Goal: Information Seeking & Learning: Find contact information

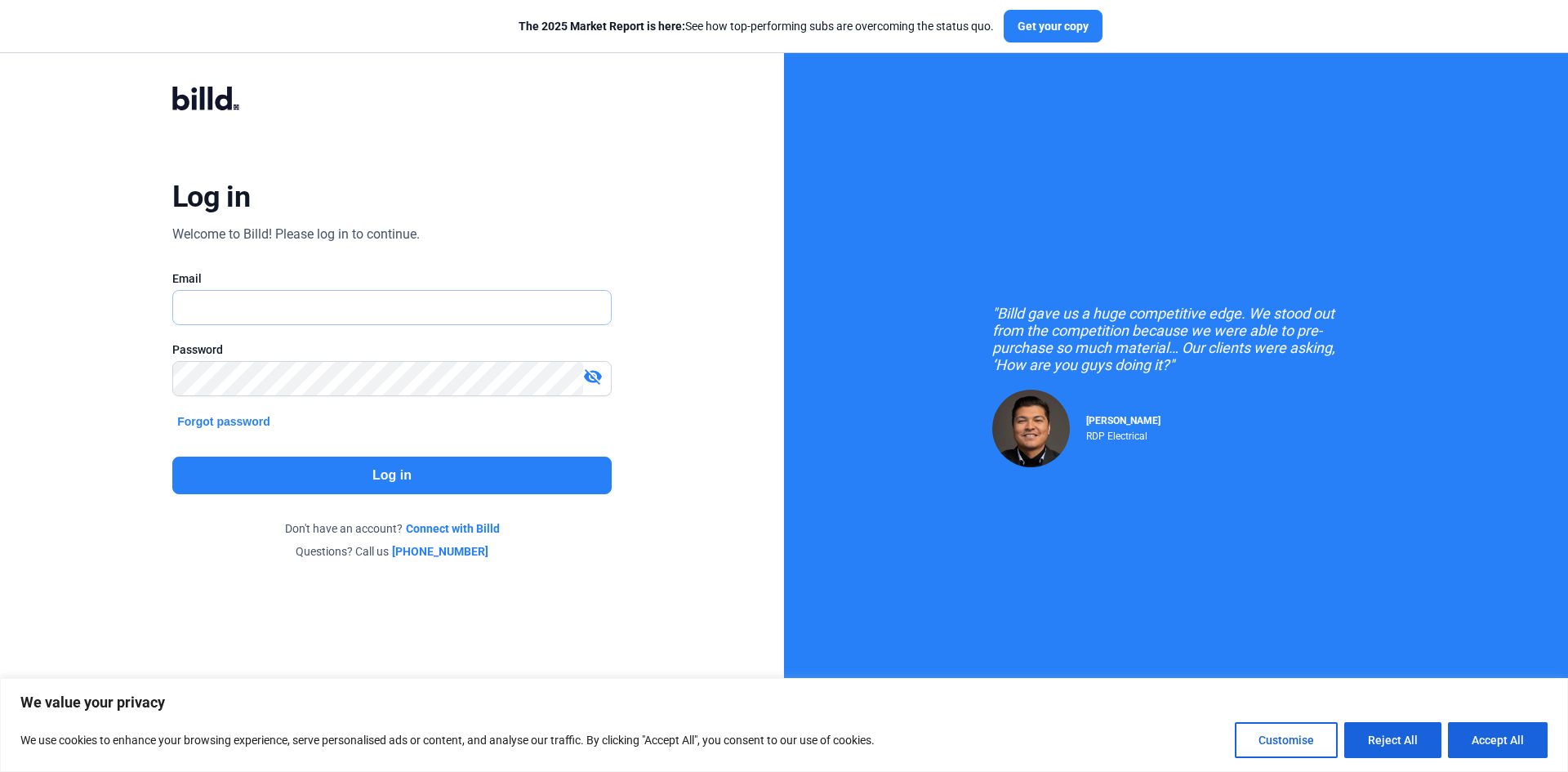
click at [505, 322] on input "text" at bounding box center [392, 307] width 438 height 34
type input "[EMAIL_ADDRESS][DOMAIN_NAME]"
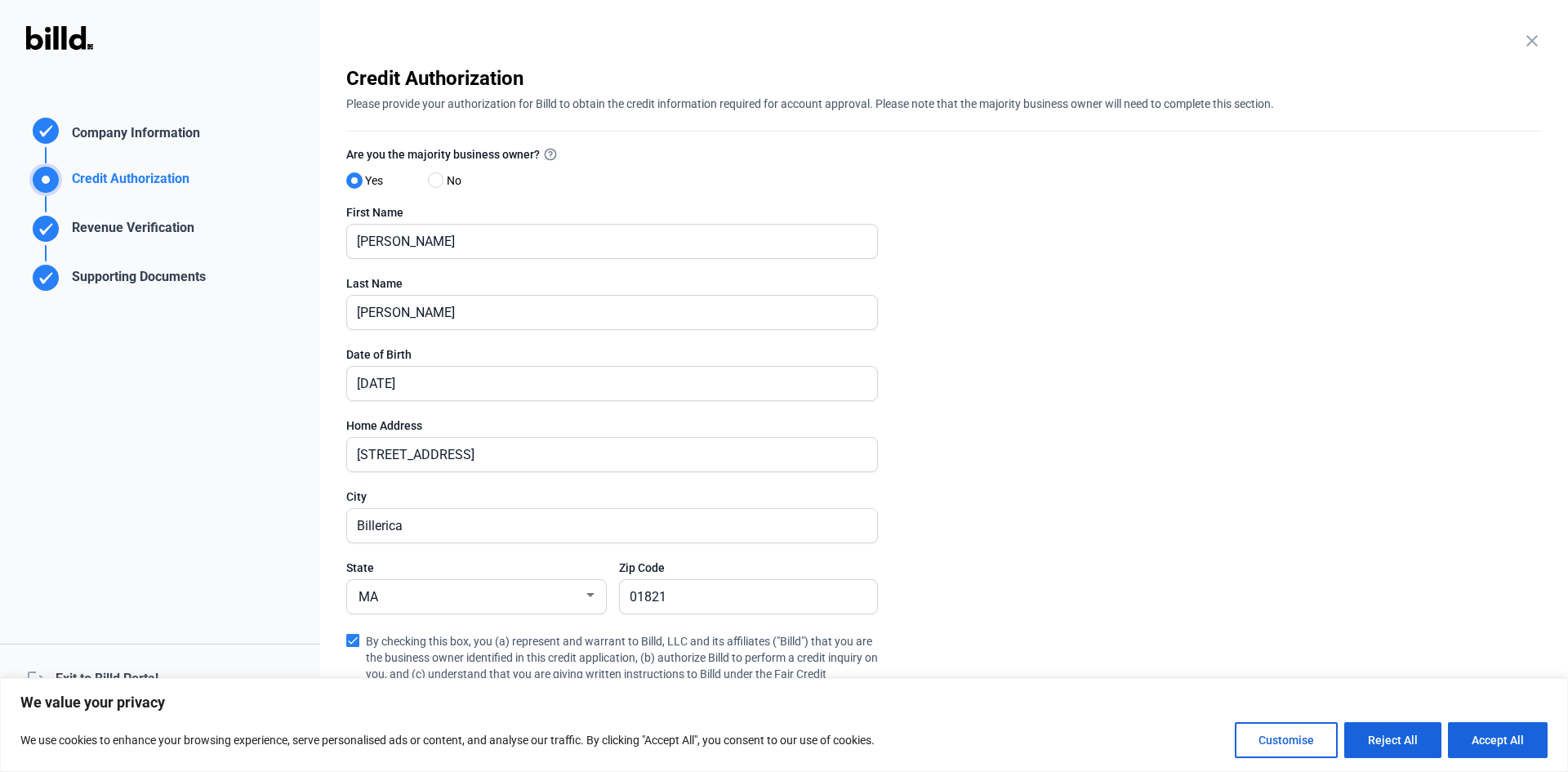
click at [921, 639] on enrollment-step "close Credit Authorization Please provide your authorization for Billd to obtai…" at bounding box center [944, 462] width 1196 height 793
click at [1170, 321] on enrollment-step "close Credit Authorization Please provide your authorization for Billd to obtai…" at bounding box center [944, 462] width 1196 height 793
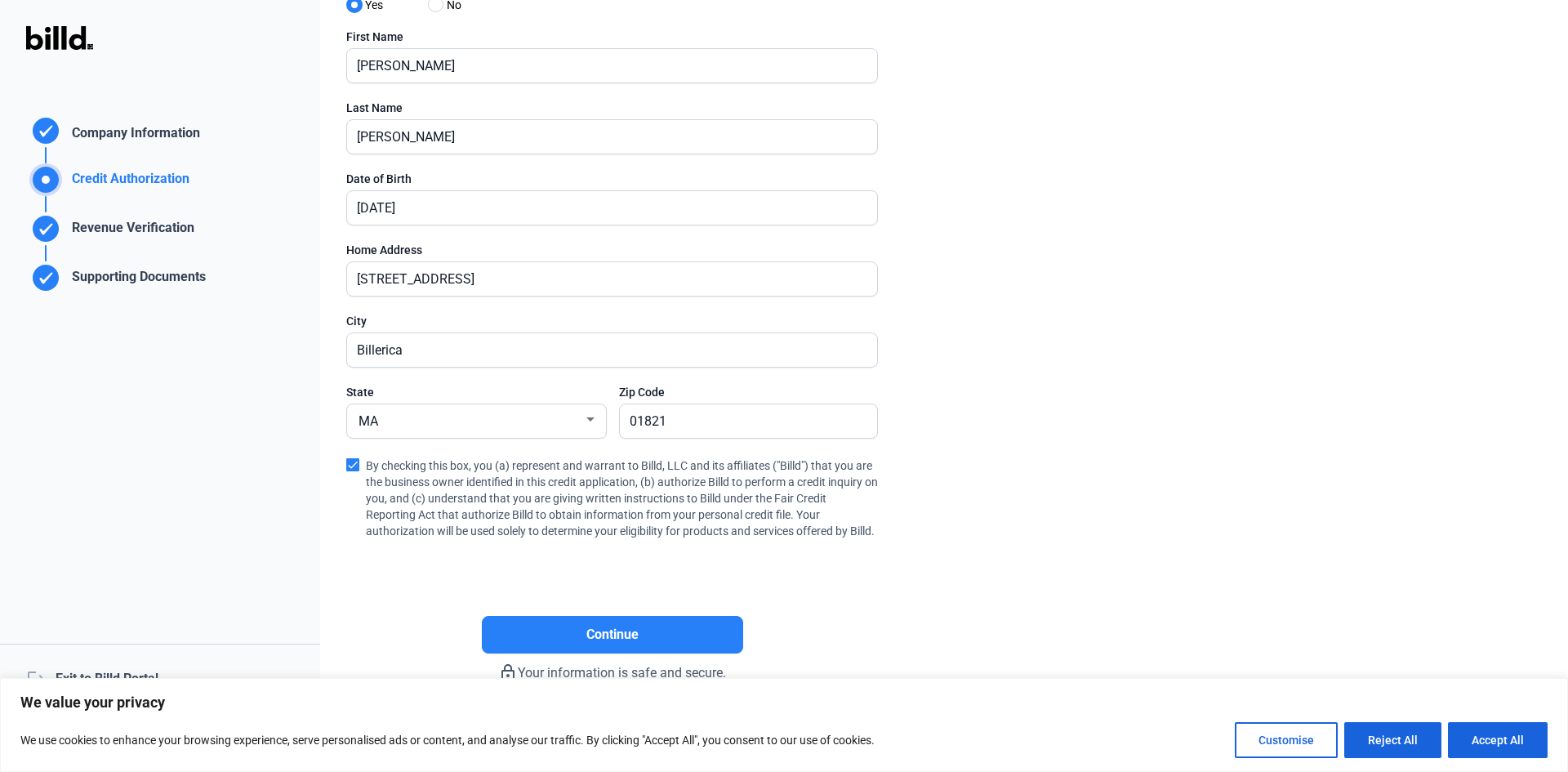
scroll to position [176, 0]
click at [551, 652] on button "Continue" at bounding box center [612, 634] width 261 height 38
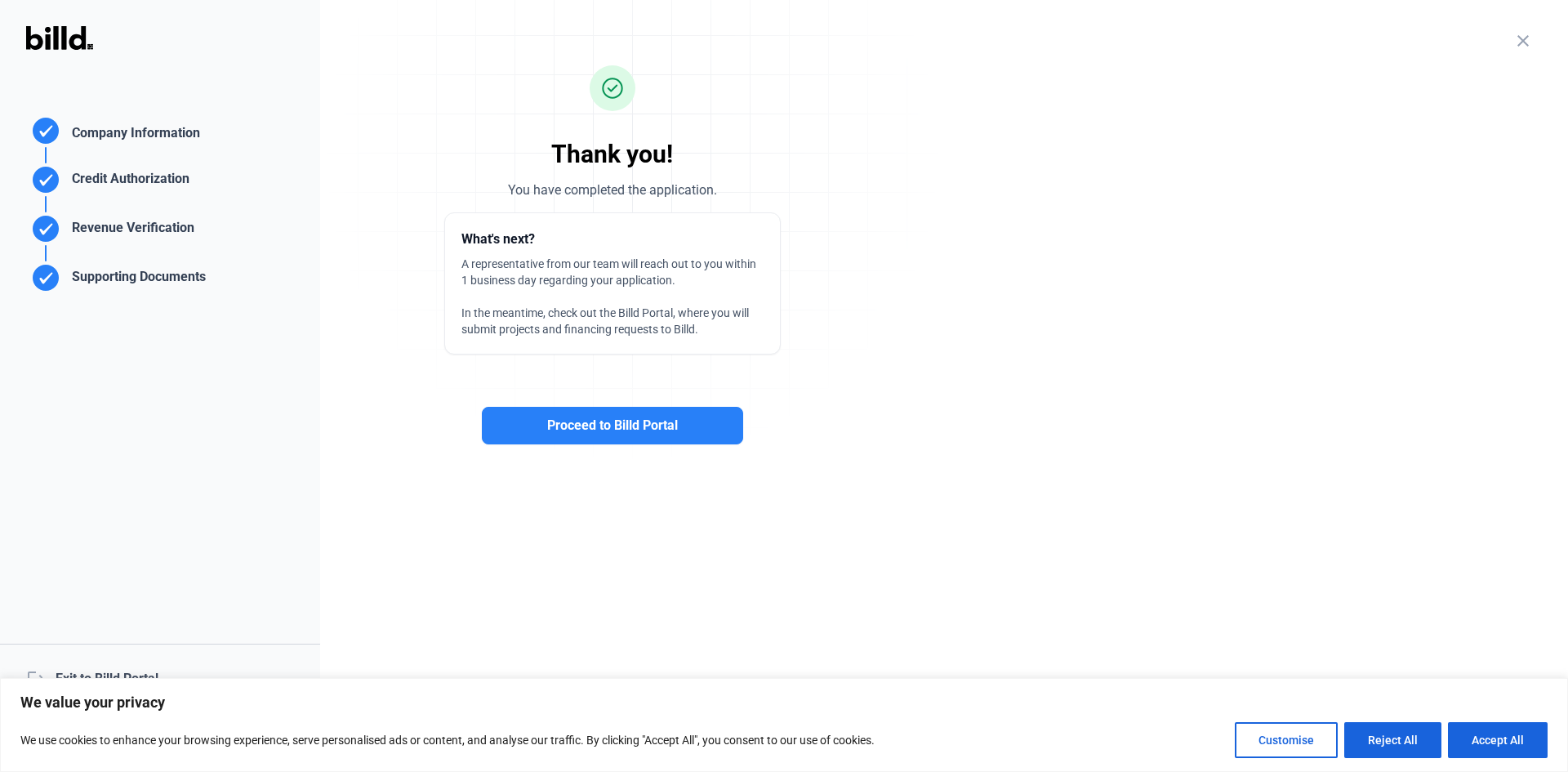
scroll to position [0, 0]
click at [618, 440] on button "Proceed to Billd Portal" at bounding box center [612, 425] width 261 height 38
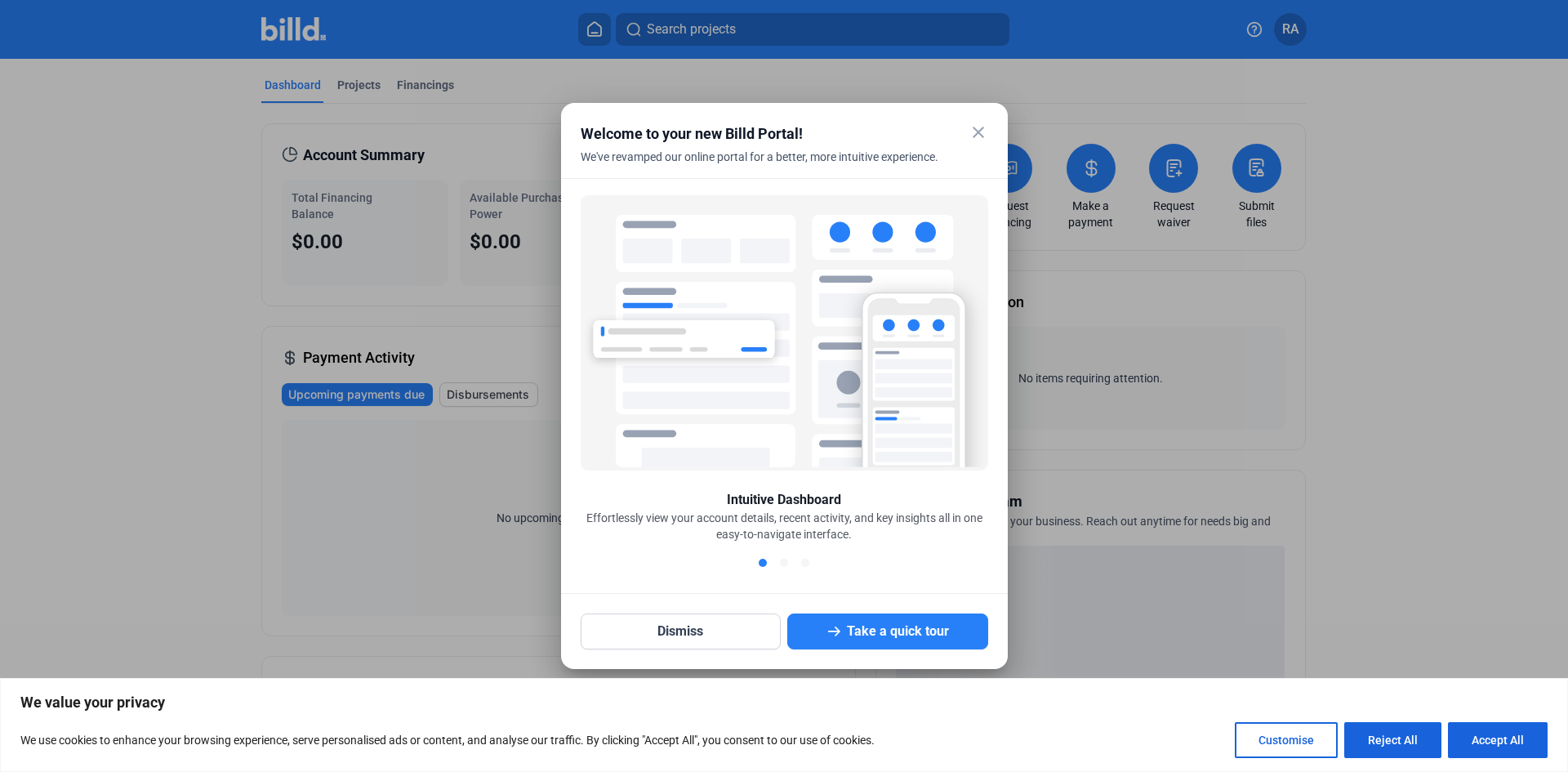
click at [976, 130] on mat-icon "close" at bounding box center [979, 132] width 20 height 20
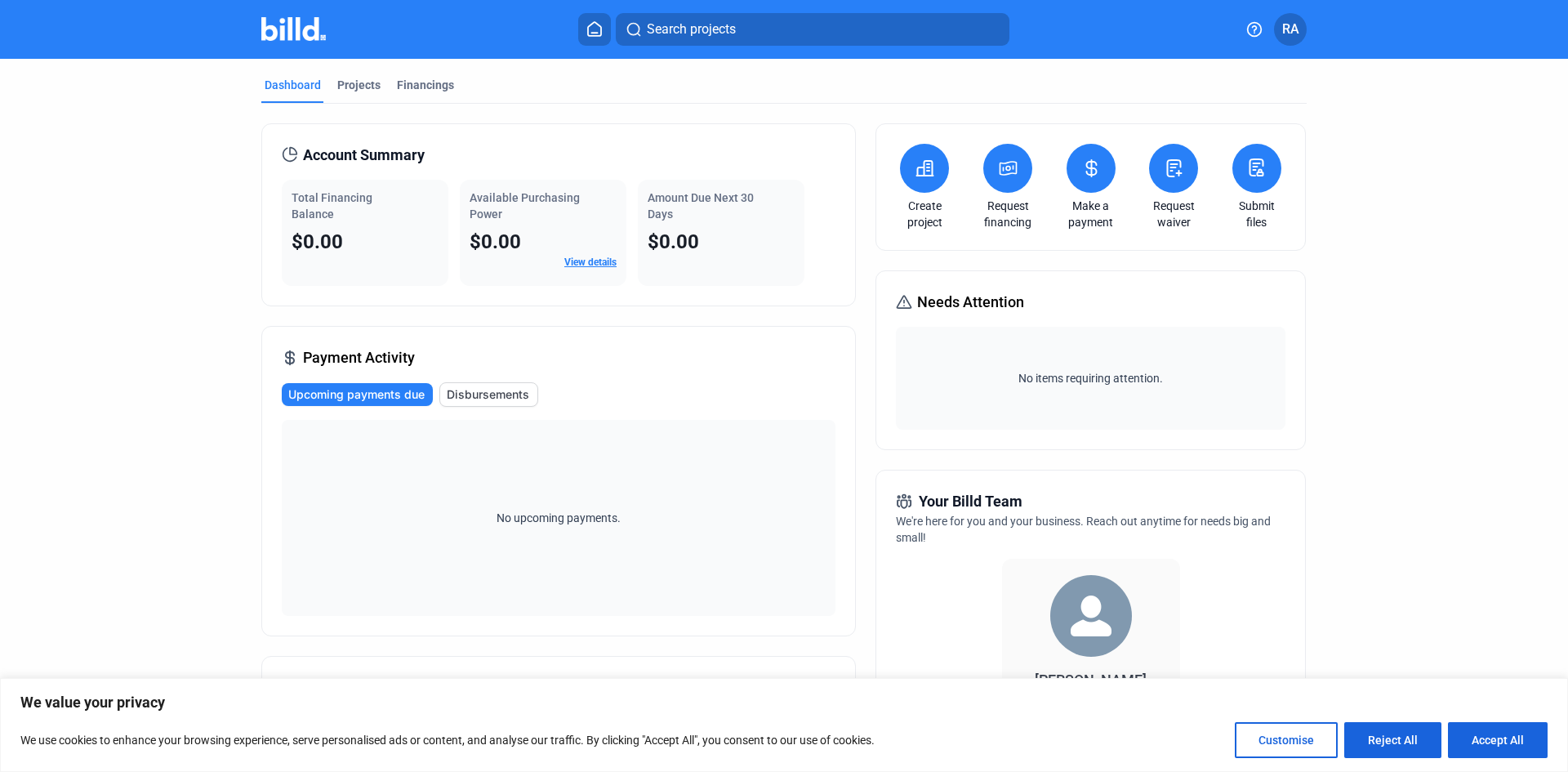
click at [1486, 603] on div "Dashboard Projects Financings Account Summary Total Financing Balance $0.00 Ava…" at bounding box center [784, 598] width 1568 height 1080
click at [1467, 574] on dashboard "Dashboard Projects Financings Account Summary Total Financing Balance $0.00 Ava…" at bounding box center [784, 598] width 1412 height 1080
click at [1512, 740] on button "Accept All" at bounding box center [1498, 739] width 100 height 36
checkbox input "true"
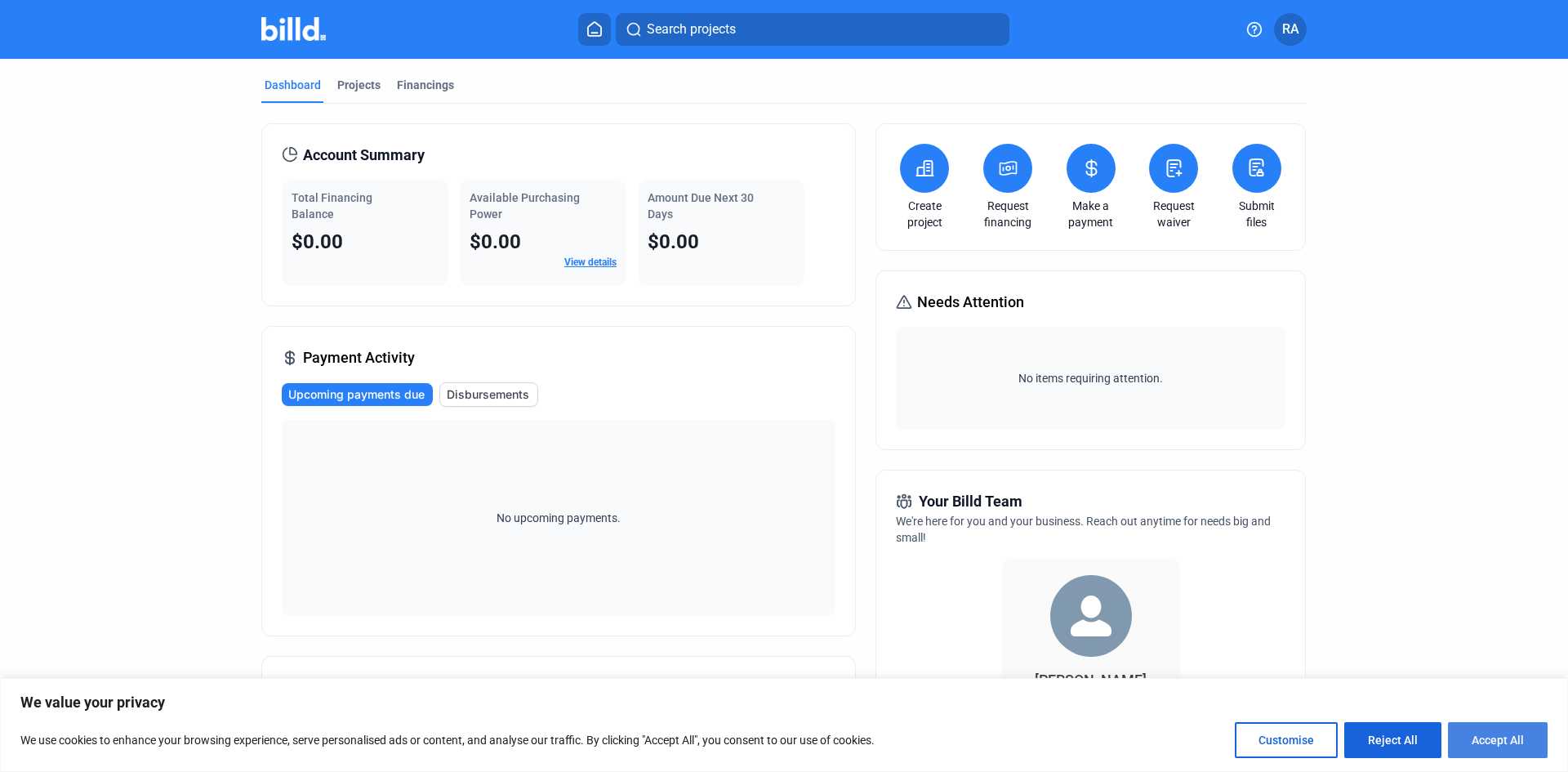
checkbox input "true"
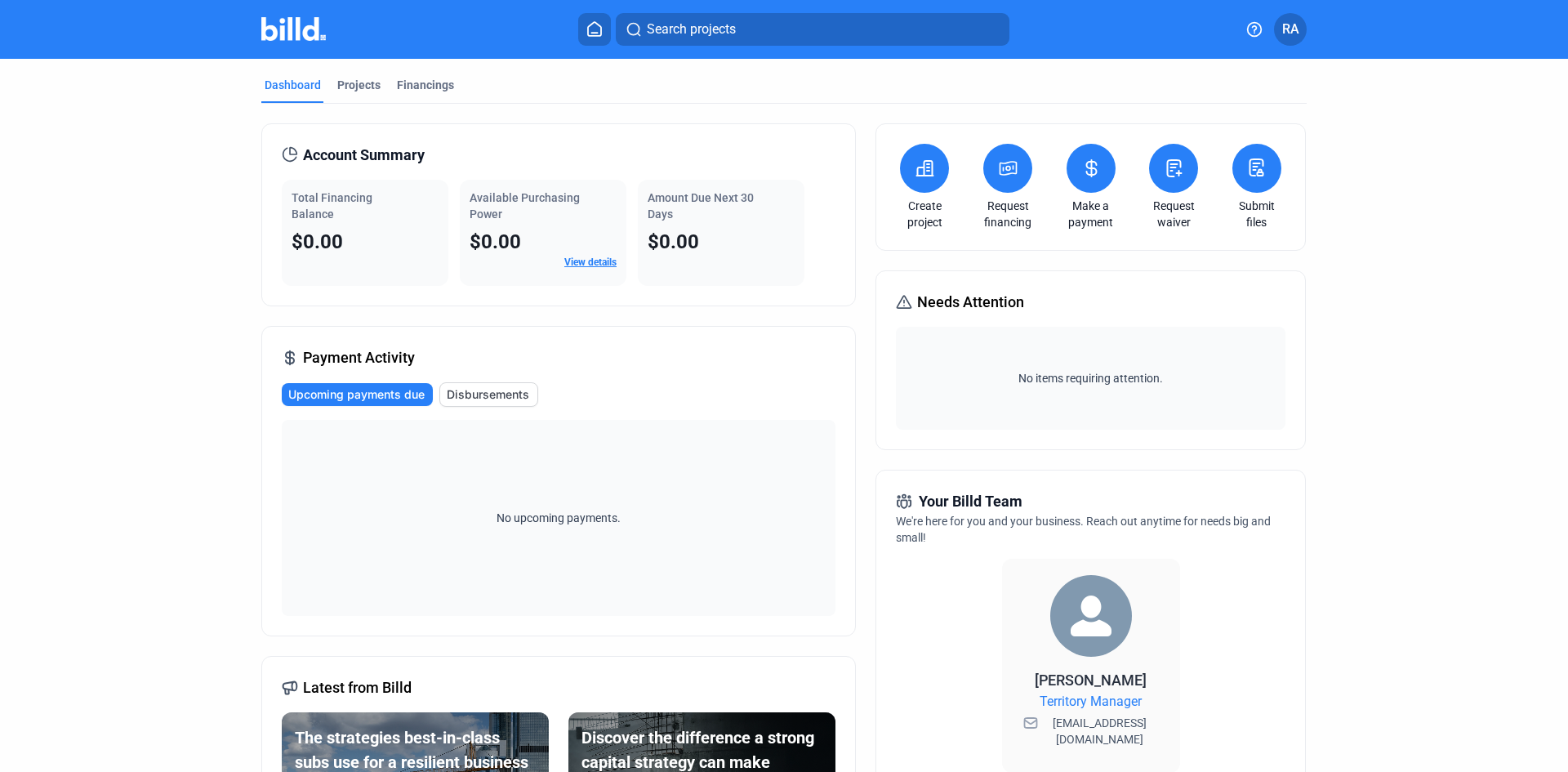
click at [1449, 507] on dashboard "Dashboard Projects Financings Account Summary Total Financing Balance $0.00 Ava…" at bounding box center [784, 598] width 1412 height 1080
click at [1471, 291] on dashboard "Dashboard Projects Financings Account Summary Total Financing Balance $0.00 Ava…" at bounding box center [784, 598] width 1412 height 1080
click at [178, 587] on dashboard "Dashboard Projects Financings Account Summary Total Financing Balance $0.00 Ava…" at bounding box center [784, 598] width 1412 height 1080
click at [111, 459] on dashboard "Dashboard Projects Financings Account Summary Total Financing Balance $0.00 Ava…" at bounding box center [784, 598] width 1412 height 1080
click at [111, 278] on dashboard "Dashboard Projects Financings Account Summary Total Financing Balance $0.00 Ava…" at bounding box center [784, 598] width 1412 height 1080
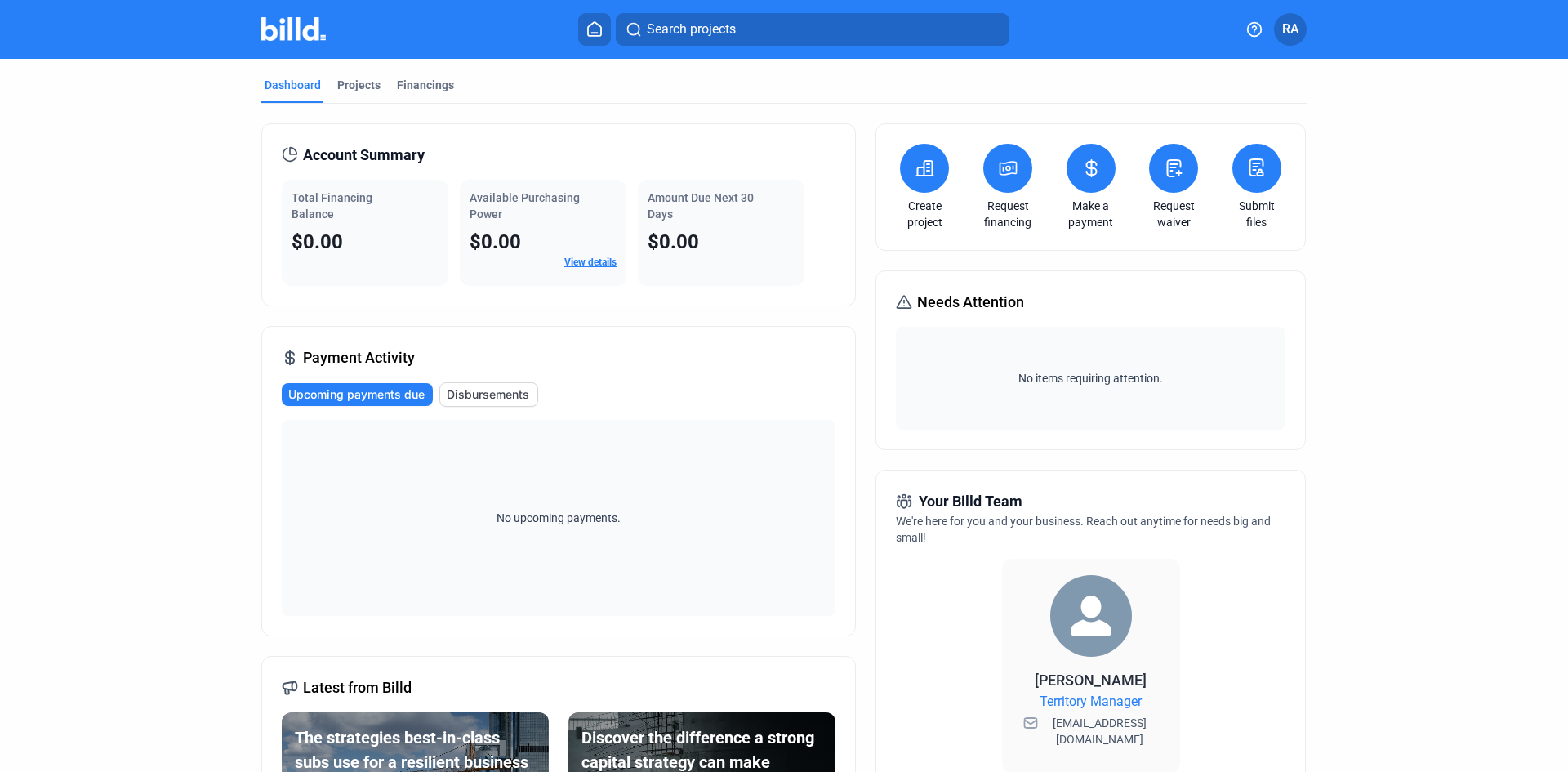
click at [163, 401] on dashboard "Dashboard Projects Financings Account Summary Total Financing Balance $0.00 Ava…" at bounding box center [784, 598] width 1412 height 1080
click at [1424, 168] on dashboard "Dashboard Projects Financings Account Summary Total Financing Balance $0.00 Ava…" at bounding box center [784, 598] width 1412 height 1080
drag, startPoint x: 423, startPoint y: 75, endPoint x: 429, endPoint y: 85, distance: 11.7
click at [429, 85] on mat-tab-group "Dashboard Projects Financings Account Summary Total Financing Balance $0.00 Ava…" at bounding box center [784, 598] width 1046 height 1080
click at [429, 85] on div "Financings" at bounding box center [426, 85] width 57 height 17
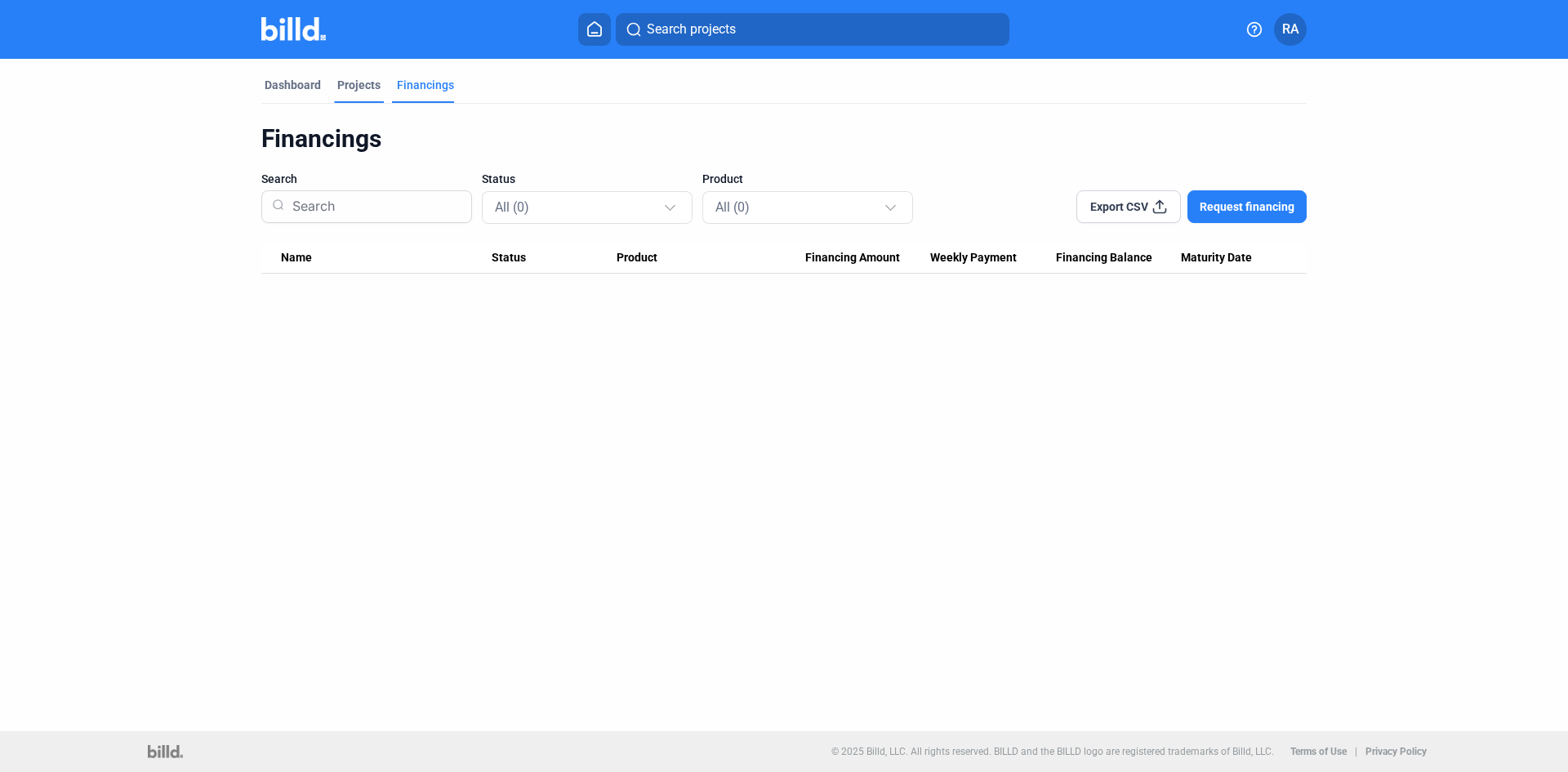
click at [358, 83] on div "Projects" at bounding box center [359, 85] width 44 height 17
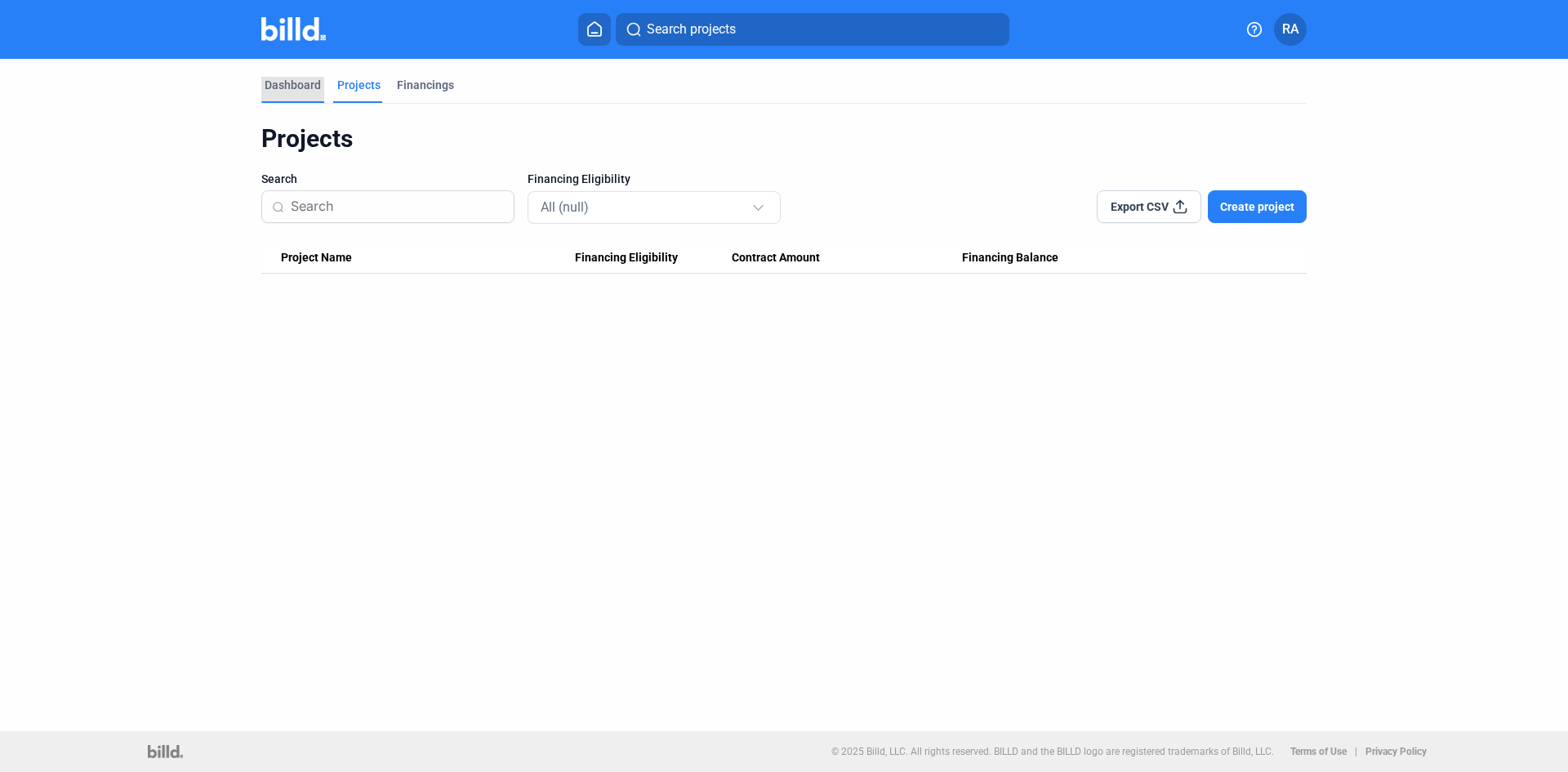
click at [283, 78] on div "Dashboard" at bounding box center [293, 85] width 56 height 17
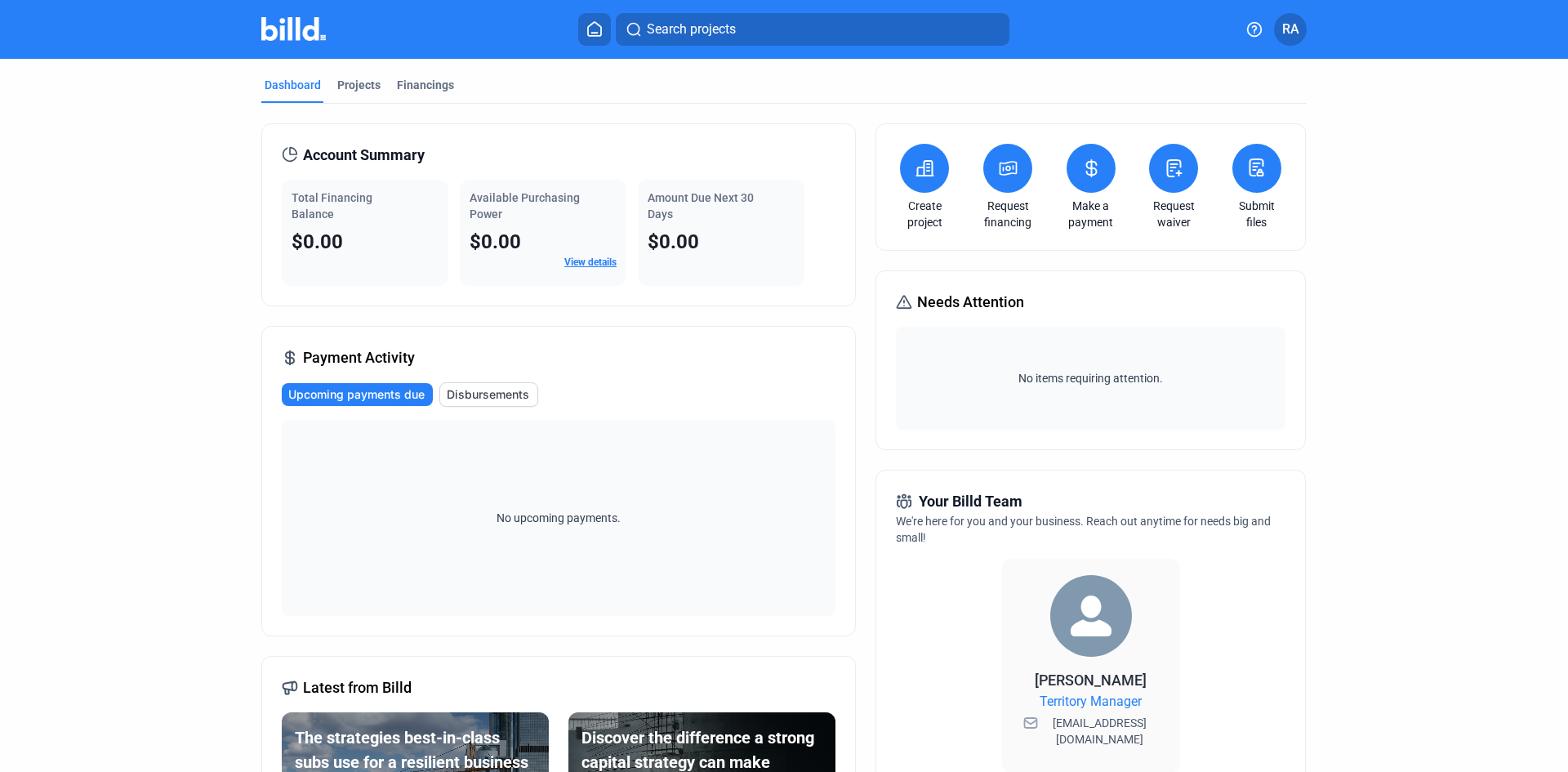
click at [88, 418] on dashboard "Dashboard Projects Financings Account Summary Total Financing Balance $0.00 Ava…" at bounding box center [784, 598] width 1412 height 1080
click at [585, 261] on link "View details" at bounding box center [590, 262] width 52 height 12
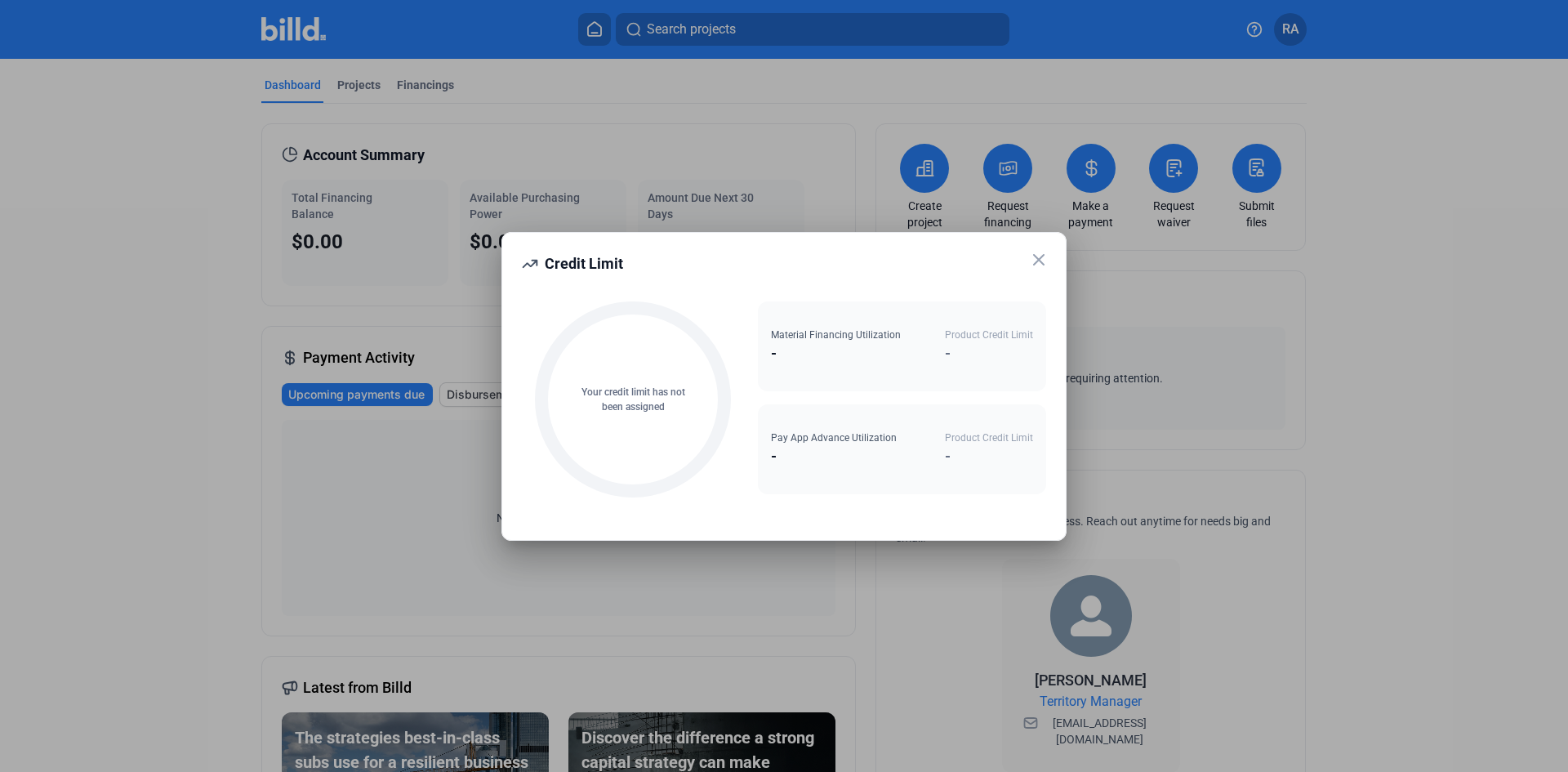
click at [1036, 257] on icon at bounding box center [1039, 260] width 20 height 20
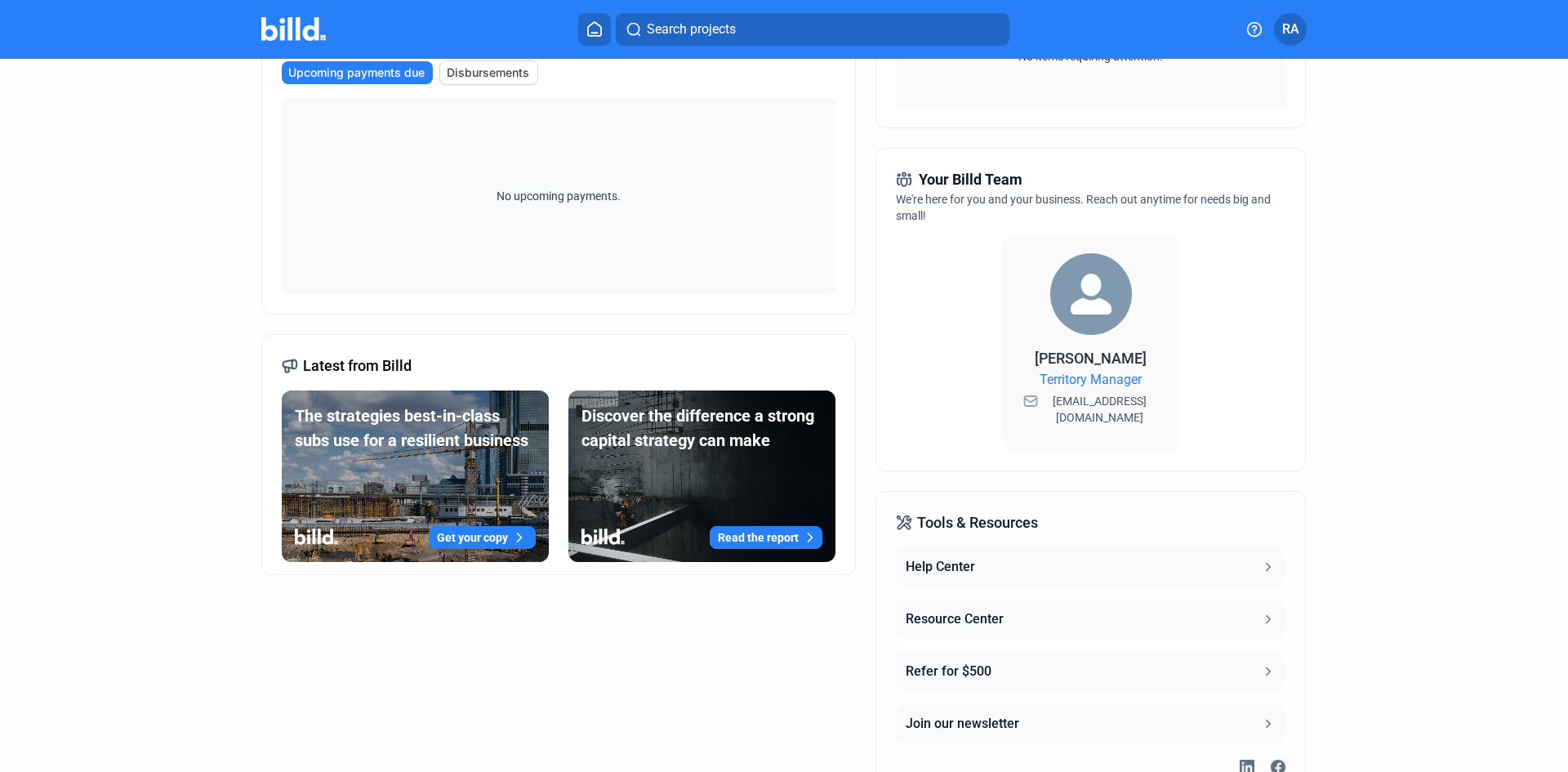
scroll to position [337, 0]
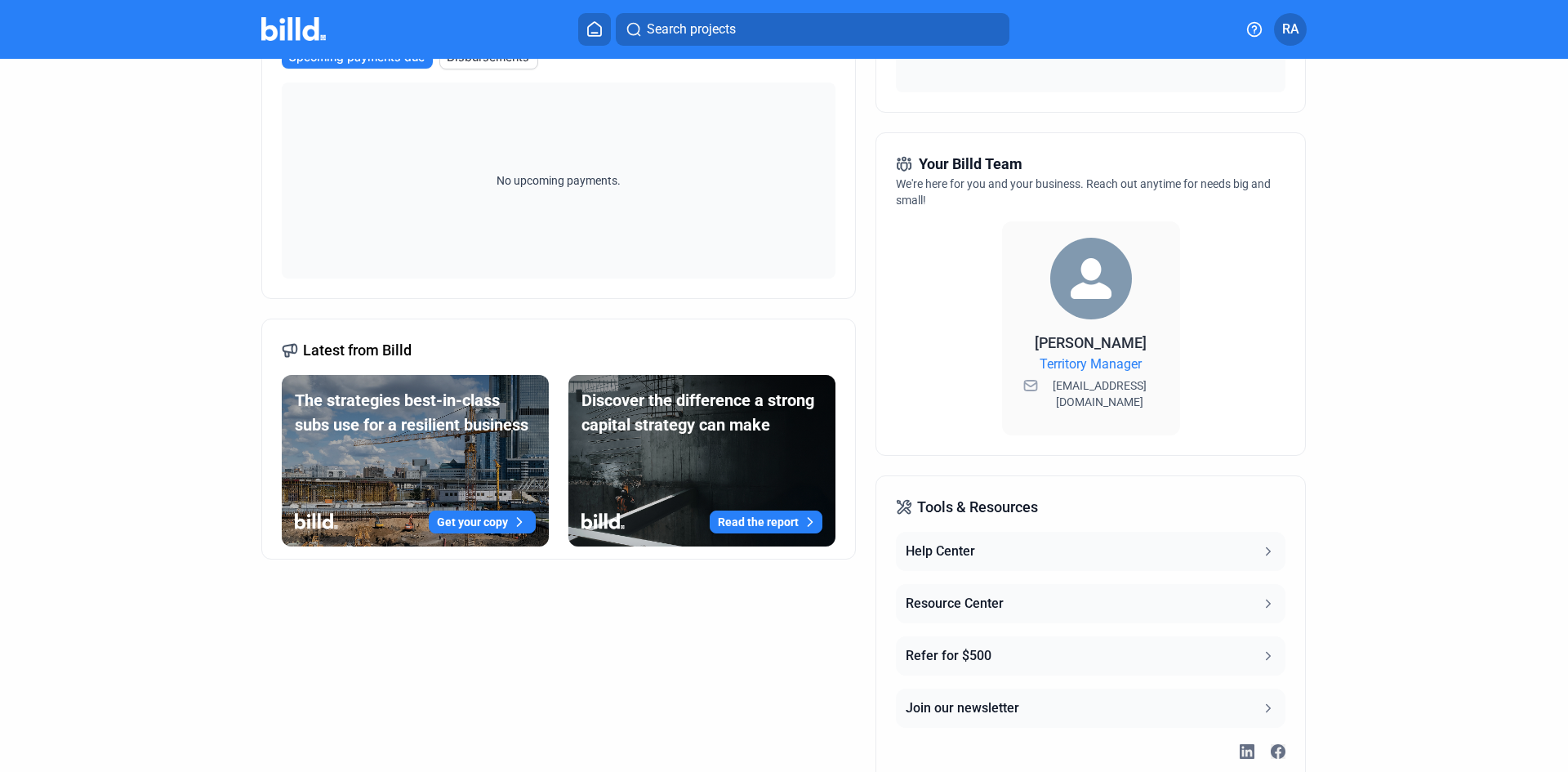
click at [1083, 294] on img at bounding box center [1091, 278] width 82 height 82
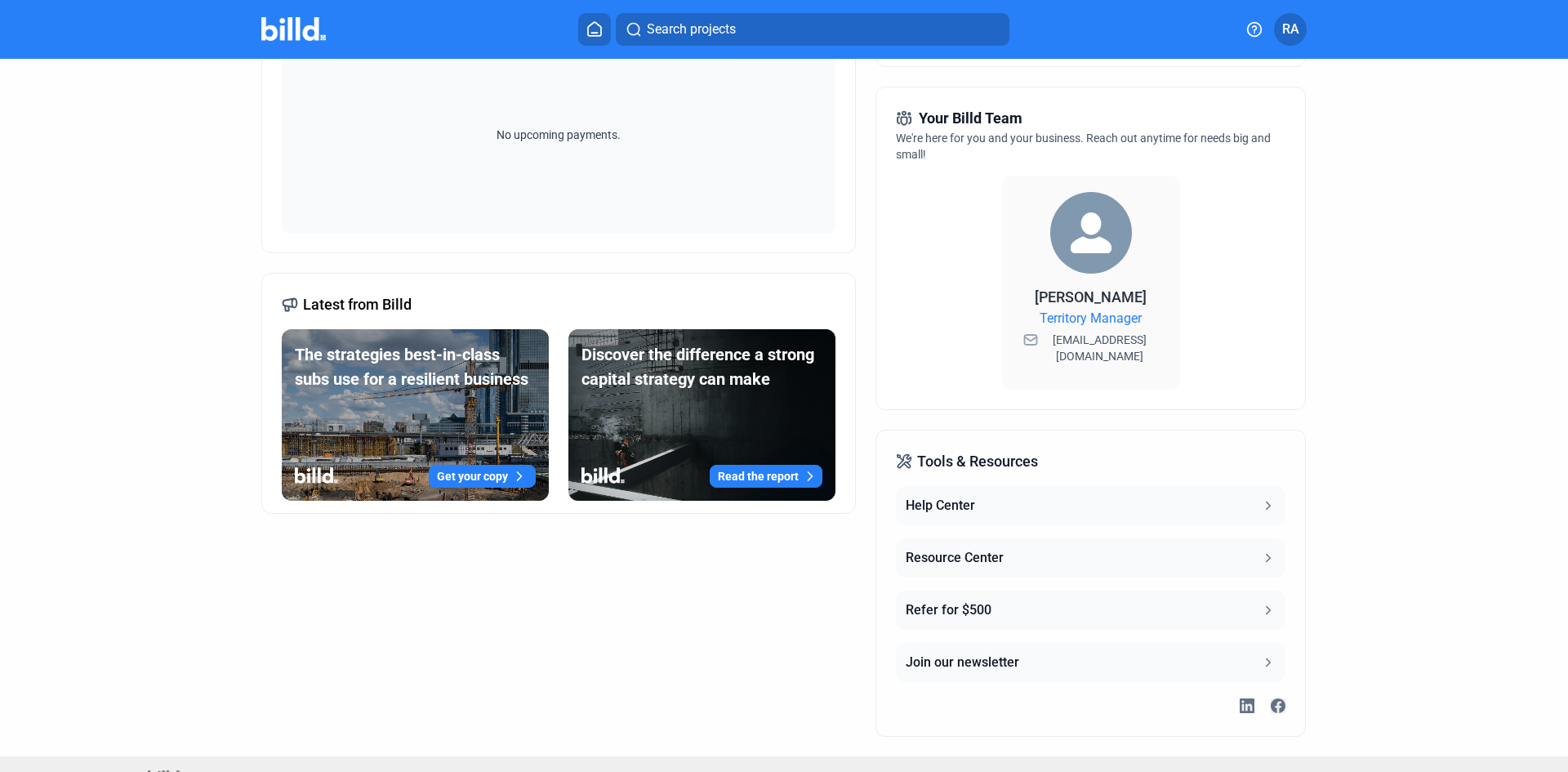
scroll to position [408, 0]
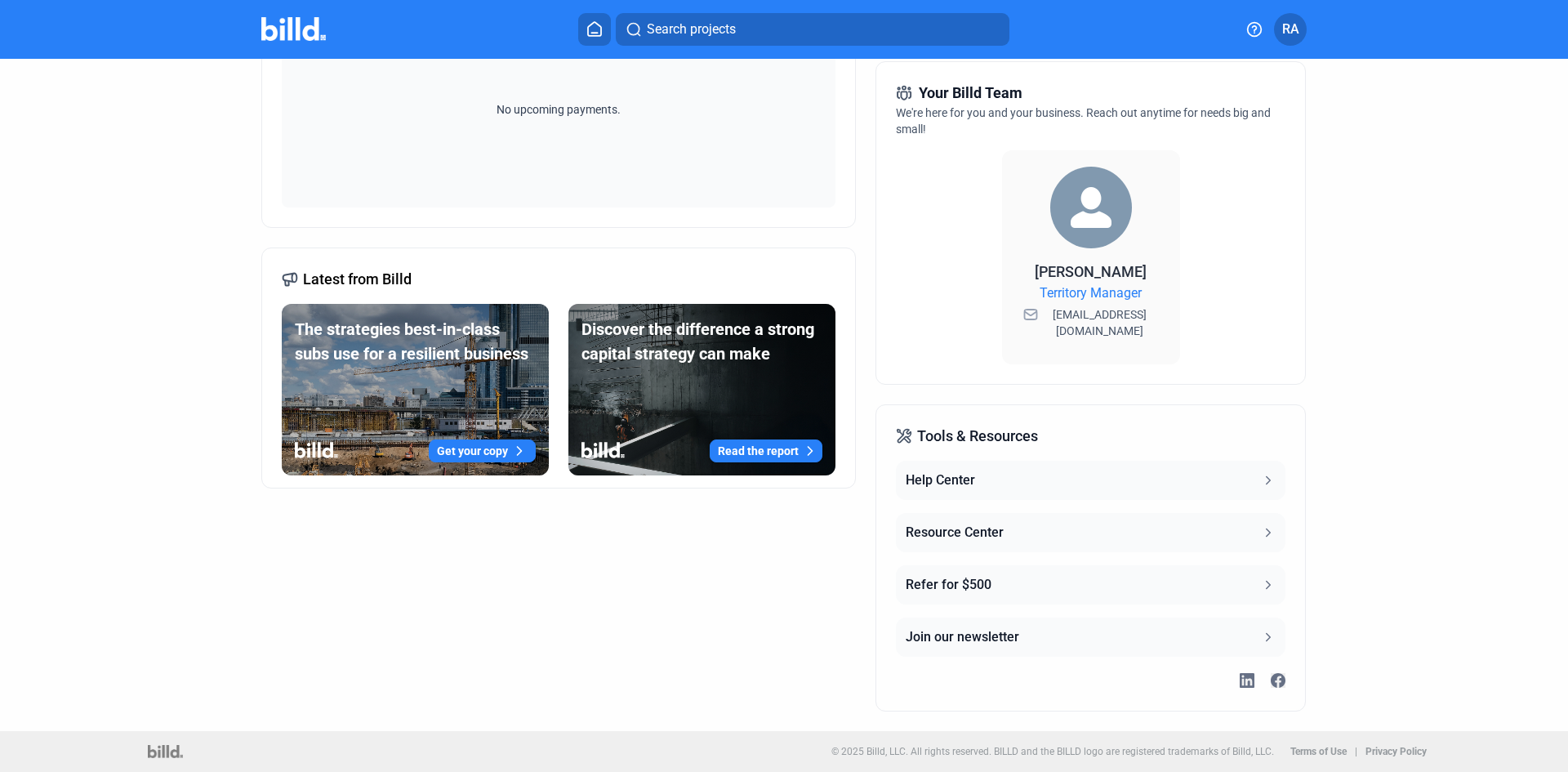
drag, startPoint x: 1092, startPoint y: 304, endPoint x: 1092, endPoint y: 283, distance: 21.0
click at [1092, 283] on div "[PERSON_NAME] Territory Manager [EMAIL_ADDRESS][DOMAIN_NAME]" at bounding box center [1090, 304] width 145 height 87
click at [1110, 303] on span "Territory Manager" at bounding box center [1090, 294] width 102 height 20
click at [1361, 297] on dashboard "Dashboard Projects Financings Account Summary Total Financing Balance $0.00 Ava…" at bounding box center [784, 190] width 1412 height 1080
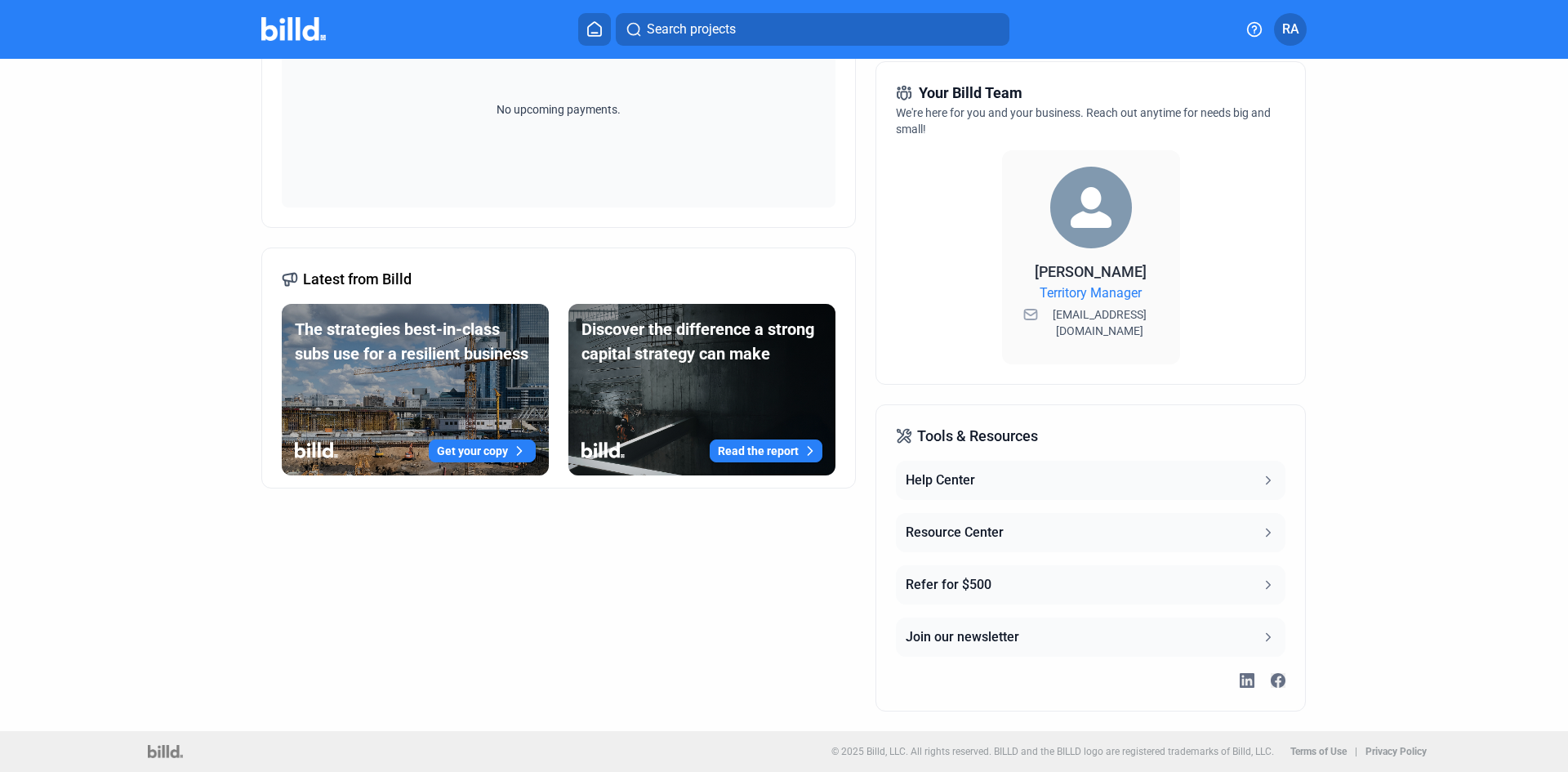
click at [1408, 510] on dashboard "Dashboard Projects Financings Account Summary Total Financing Balance $0.00 Ava…" at bounding box center [784, 190] width 1412 height 1080
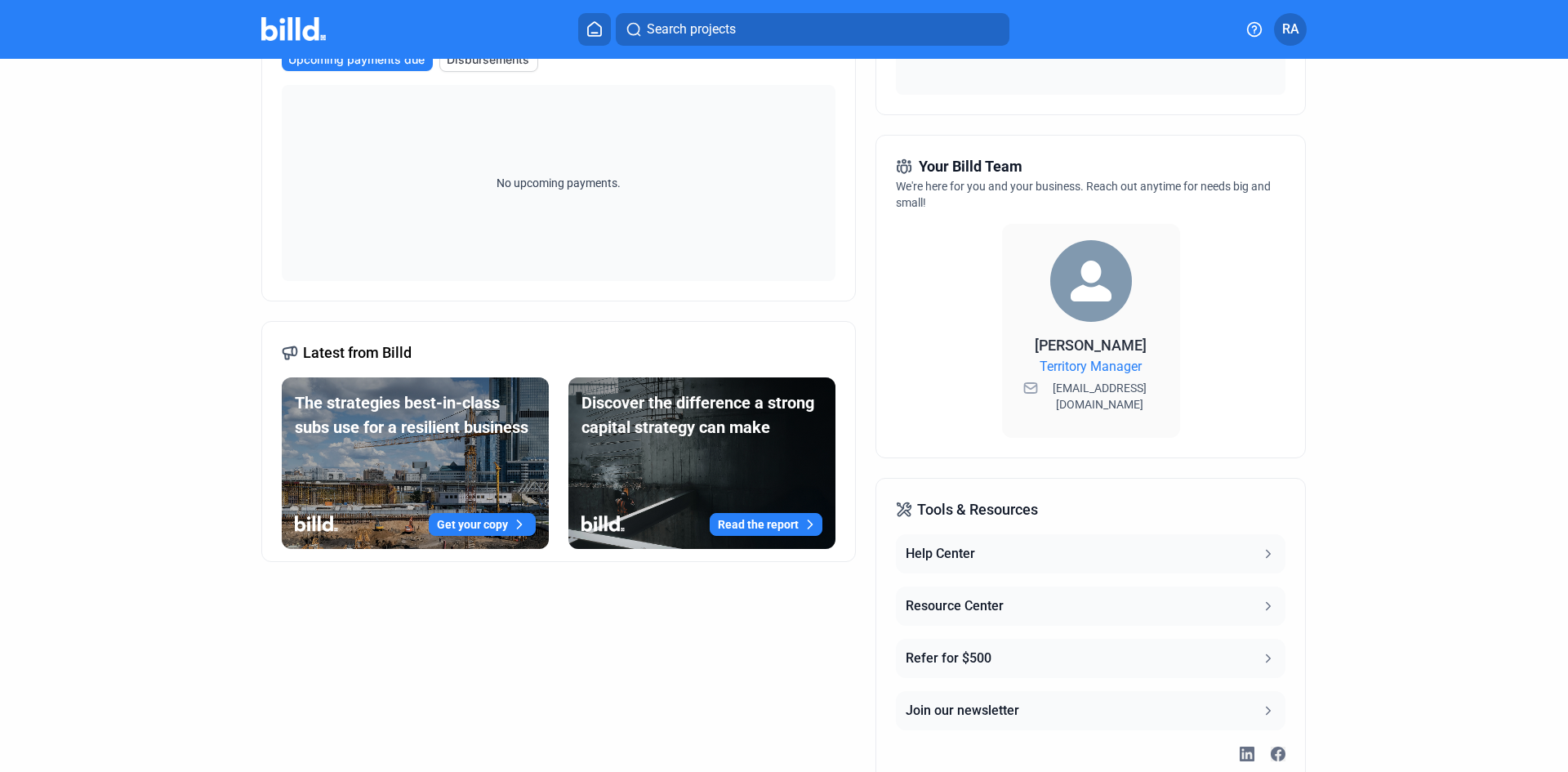
scroll to position [334, 0]
click at [302, 25] on img at bounding box center [293, 29] width 64 height 24
click at [302, 24] on img at bounding box center [293, 29] width 64 height 24
click at [601, 26] on icon at bounding box center [594, 29] width 13 height 14
click at [952, 514] on span "Tools & Resources" at bounding box center [978, 510] width 121 height 23
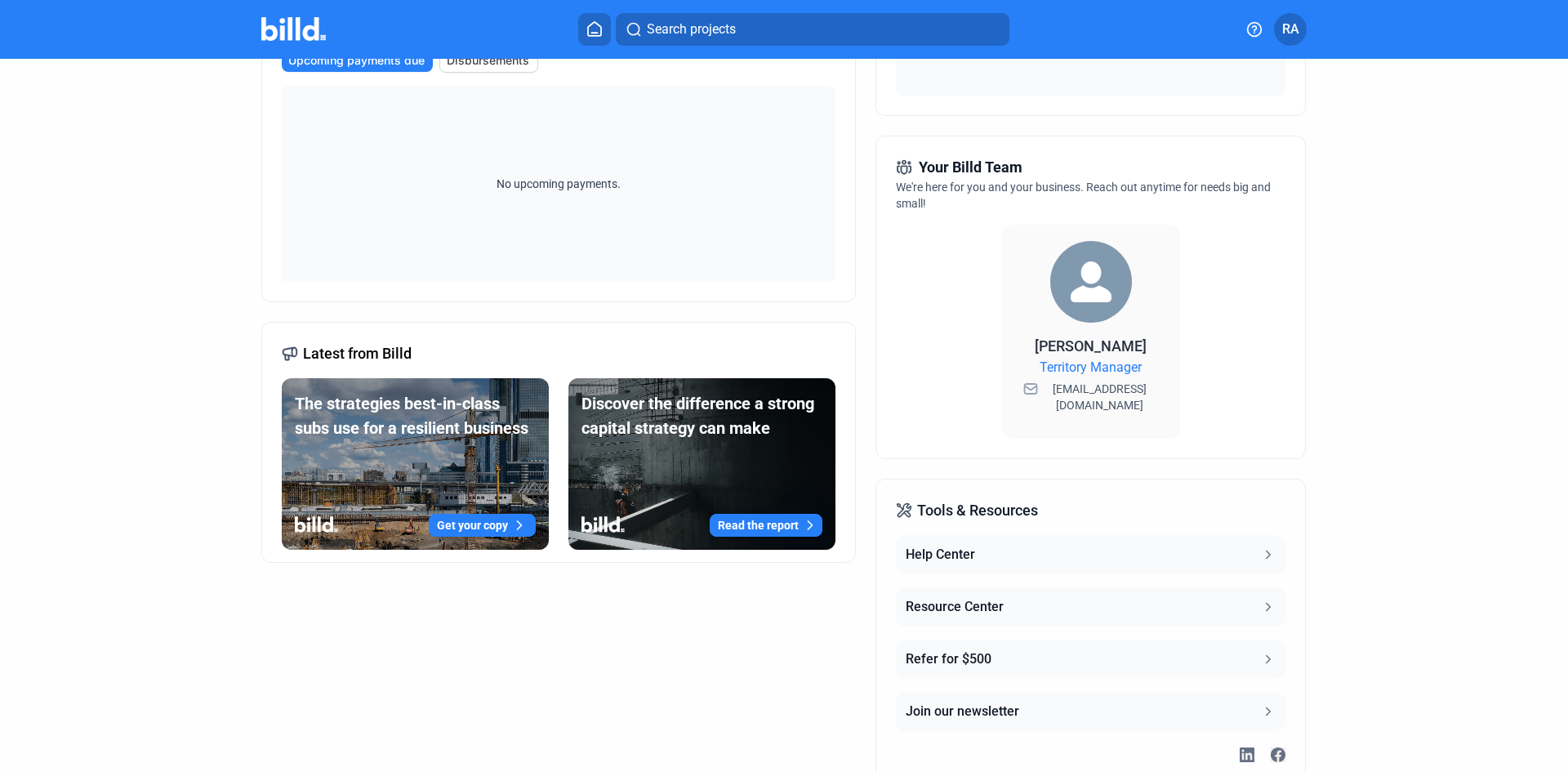
click at [971, 549] on div "Help Center" at bounding box center [940, 555] width 69 height 20
